Goal: Find specific page/section: Find specific page/section

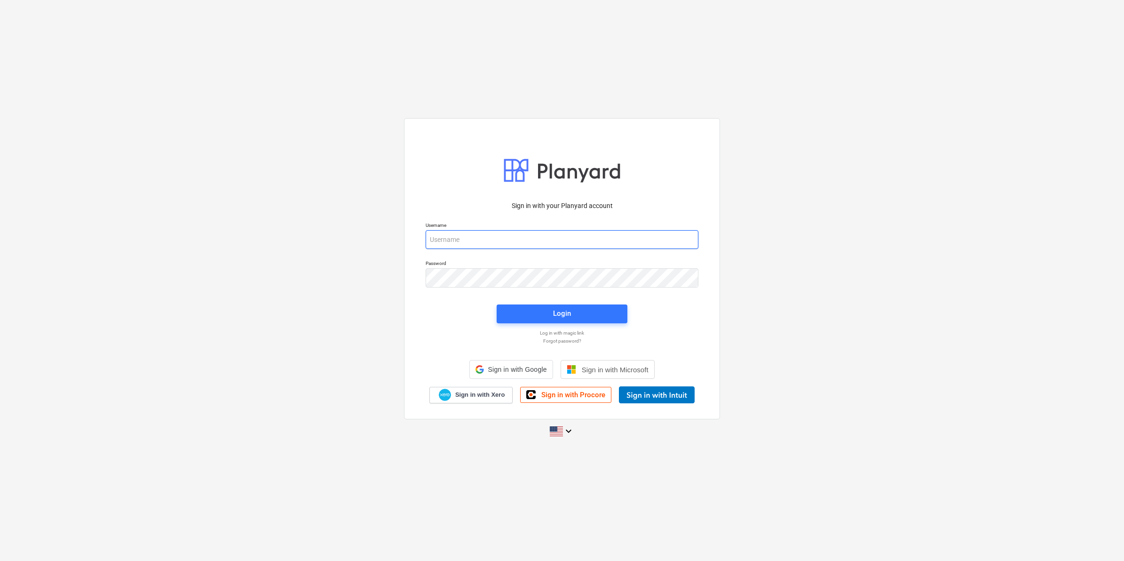
type input "[PERSON_NAME][EMAIL_ADDRESS][DOMAIN_NAME]"
click at [544, 325] on div "Login" at bounding box center [562, 314] width 142 height 30
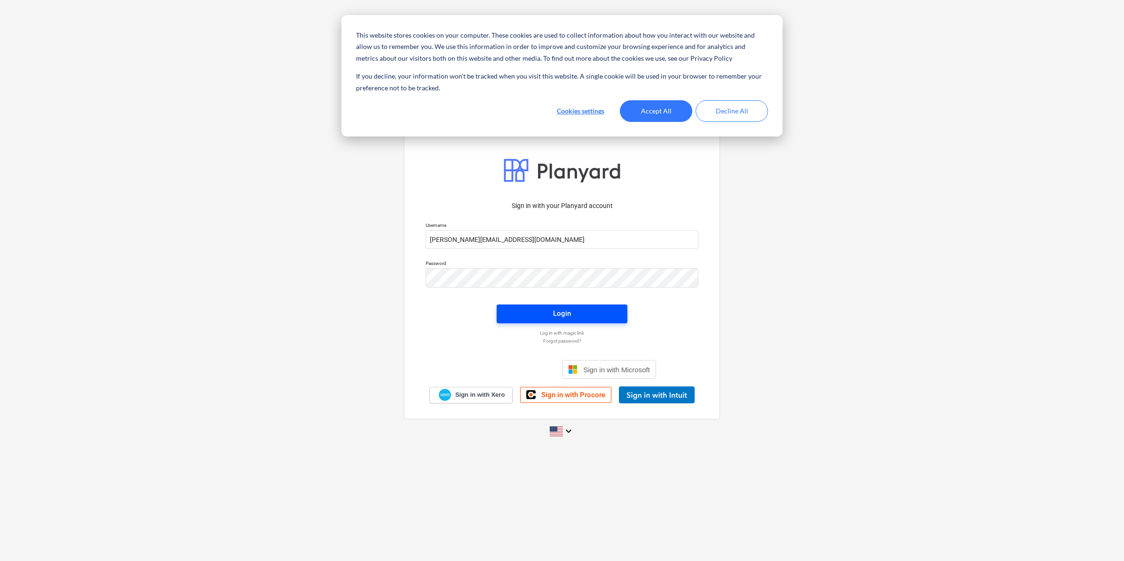
click at [544, 318] on span "Login" at bounding box center [562, 313] width 108 height 12
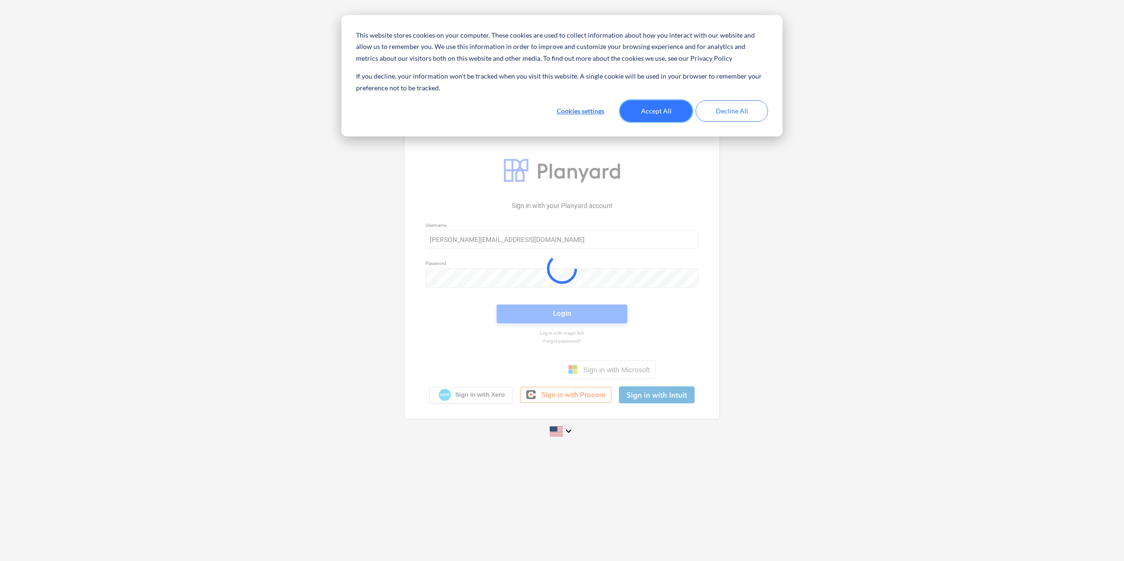
click at [650, 107] on button "Accept All" at bounding box center [656, 111] width 72 height 22
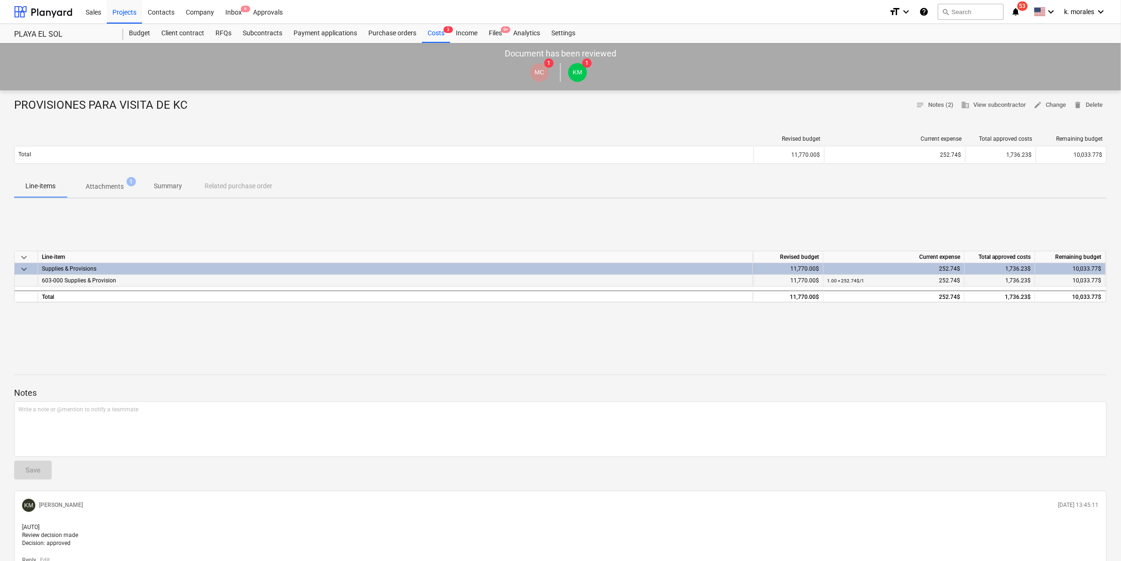
click at [85, 283] on span "603-000 Supplies & Provision" at bounding box center [79, 280] width 74 height 7
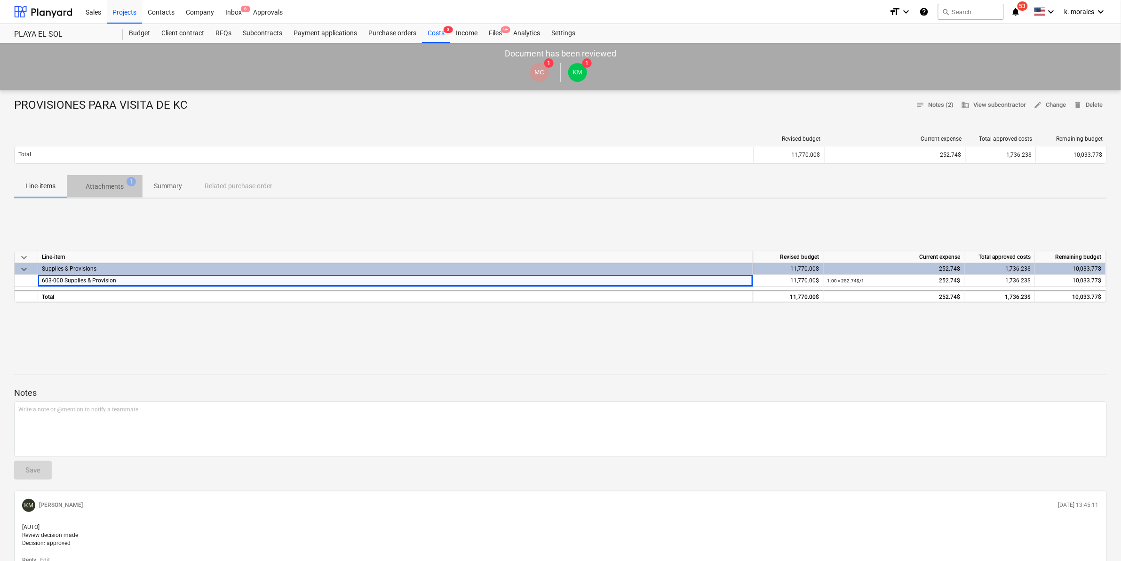
click at [116, 191] on p "Attachments" at bounding box center [105, 187] width 38 height 10
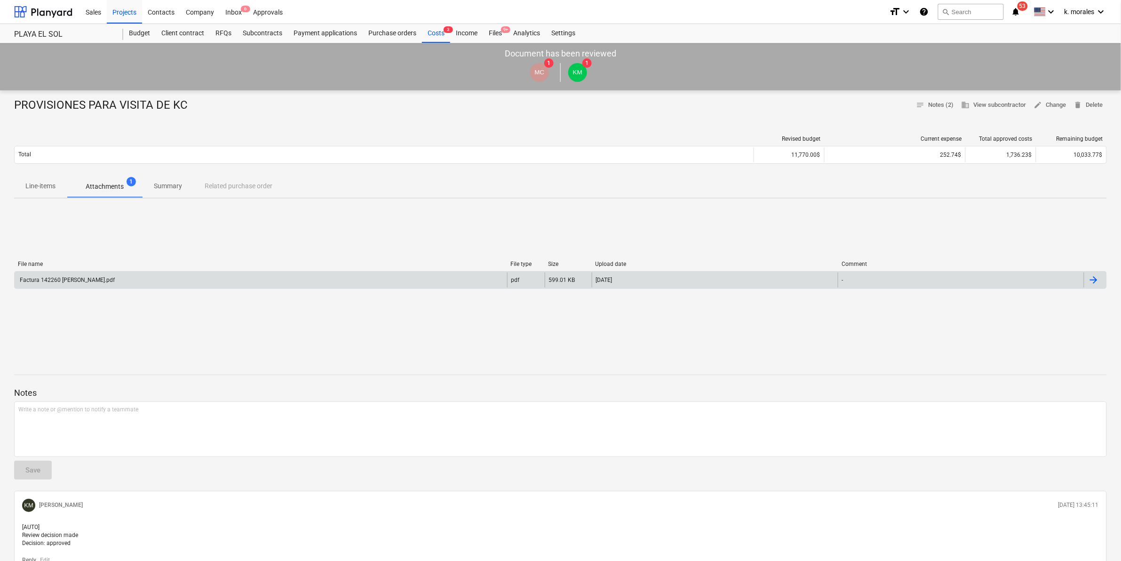
click at [106, 279] on div "Factura 142260 [PERSON_NAME].pdf" at bounding box center [261, 279] width 492 height 15
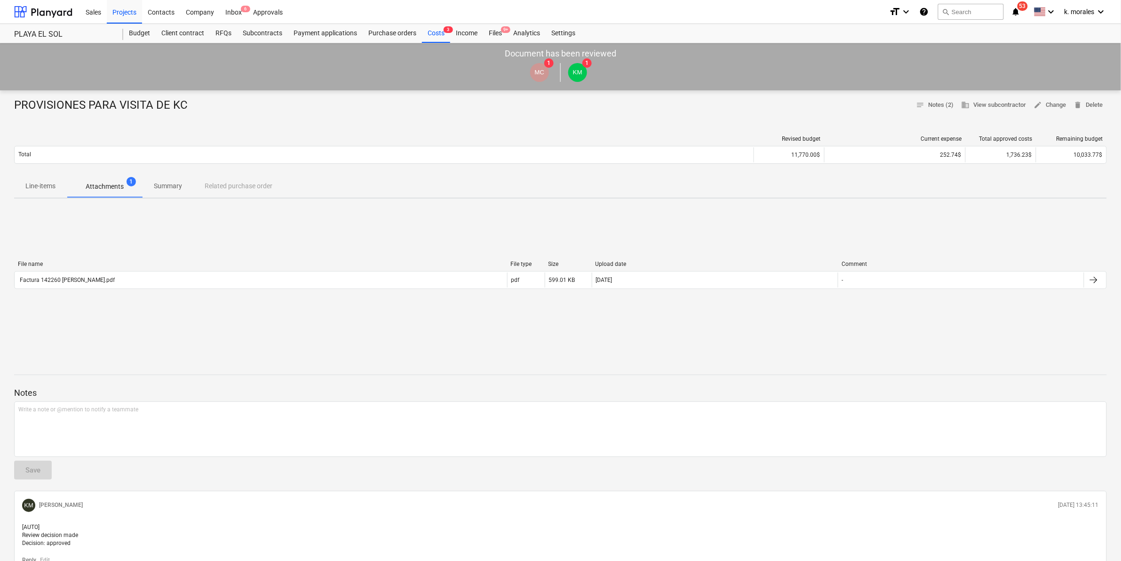
click at [849, 213] on div "File name File type Size Upload date Comment Factura 142260 [PERSON_NAME].pdf p…" at bounding box center [560, 276] width 1093 height 141
click at [431, 32] on div "Costs 3" at bounding box center [436, 33] width 28 height 19
